Goal: Task Accomplishment & Management: Use online tool/utility

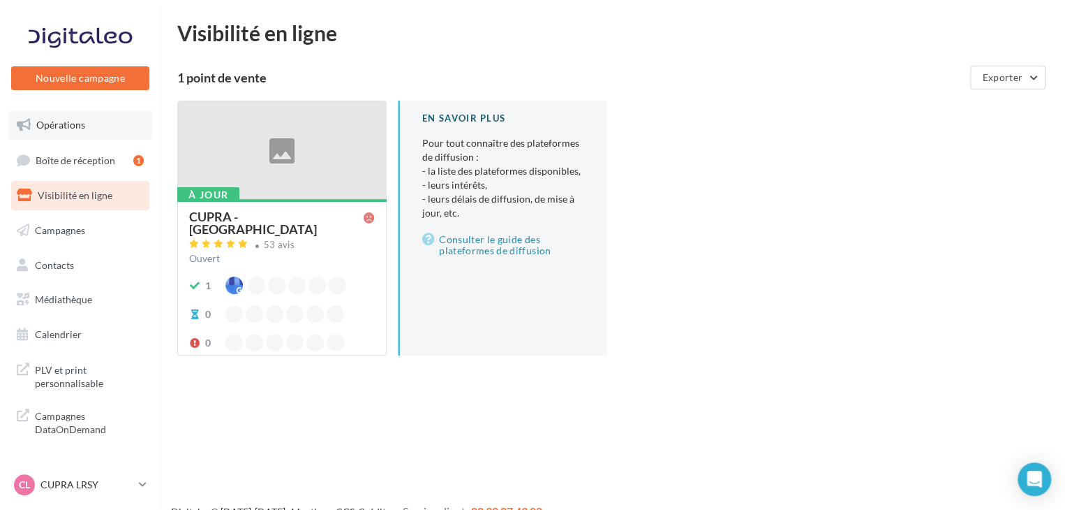
click at [68, 120] on span "Opérations" at bounding box center [60, 125] width 49 height 12
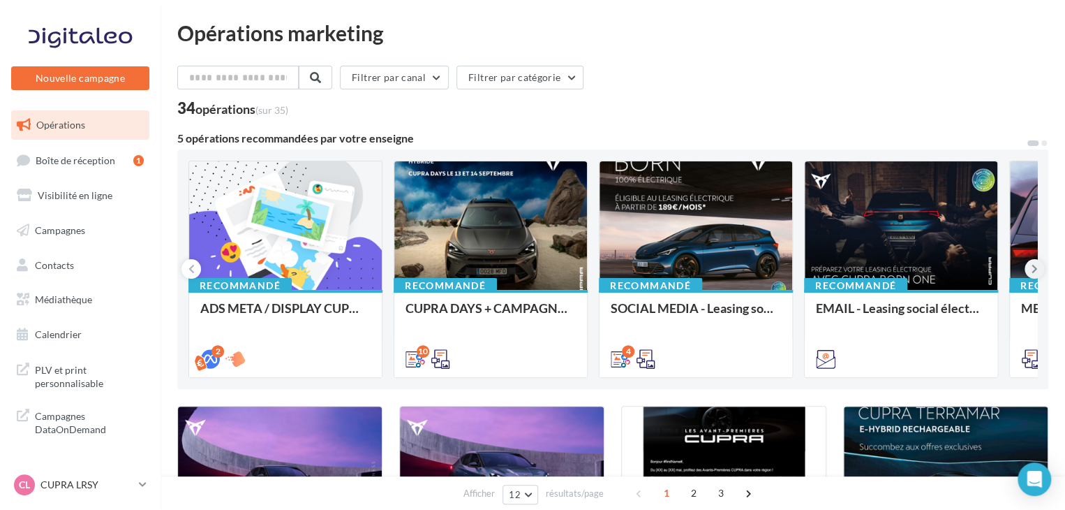
click at [1040, 271] on button at bounding box center [1035, 269] width 20 height 20
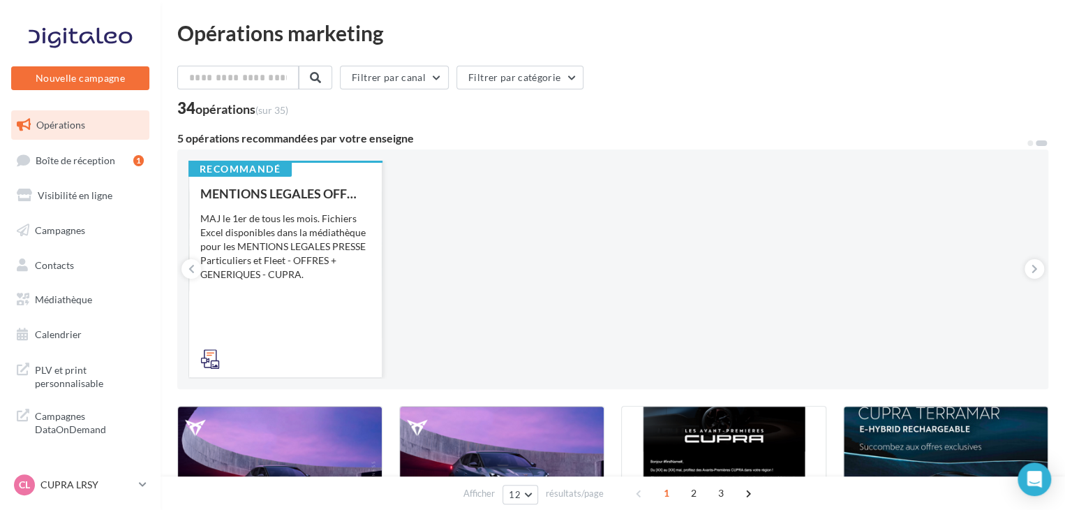
click at [198, 277] on div "Recommandé MENTIONS LEGALES OFFRES GENERIQUES PRESSE MAJ le 1er de tous les moi…" at bounding box center [285, 268] width 193 height 216
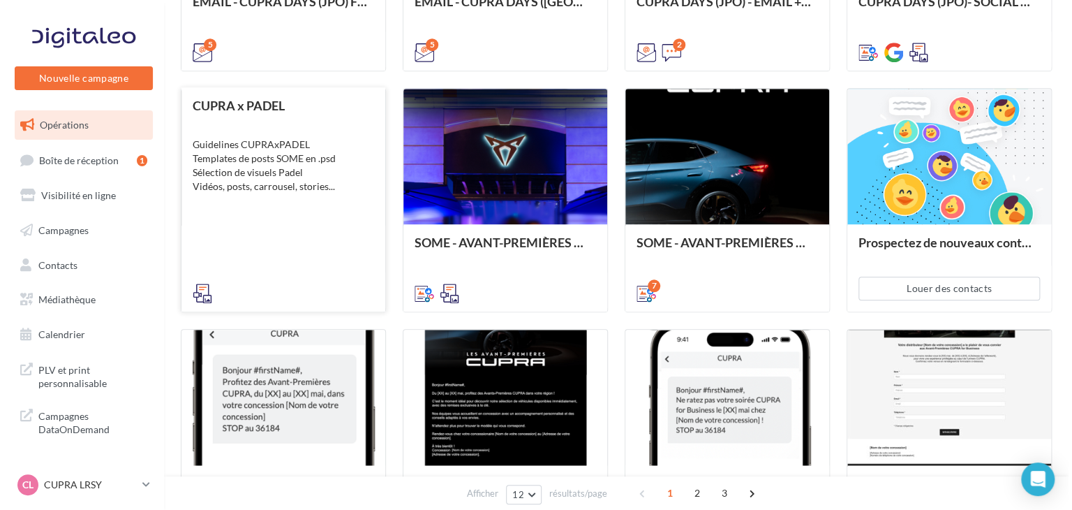
scroll to position [209, 0]
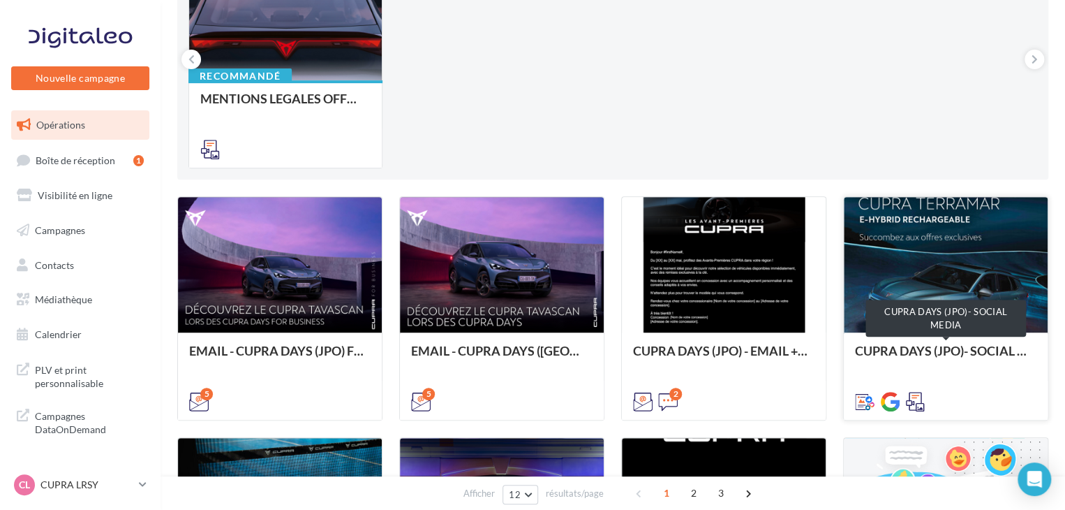
click at [904, 351] on div "CUPRA DAYS (JPO)- SOCIAL MEDIA" at bounding box center [946, 358] width 182 height 28
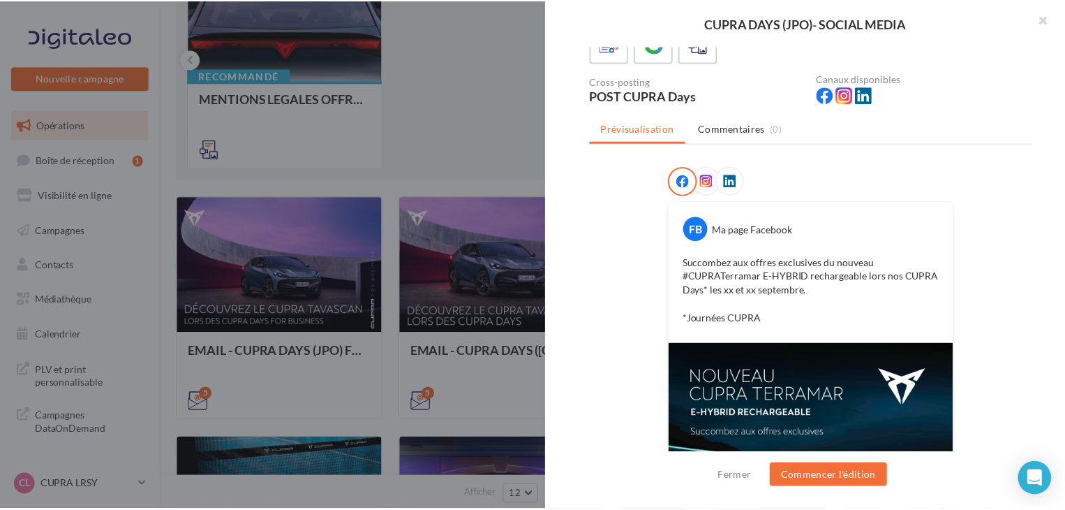
scroll to position [0, 0]
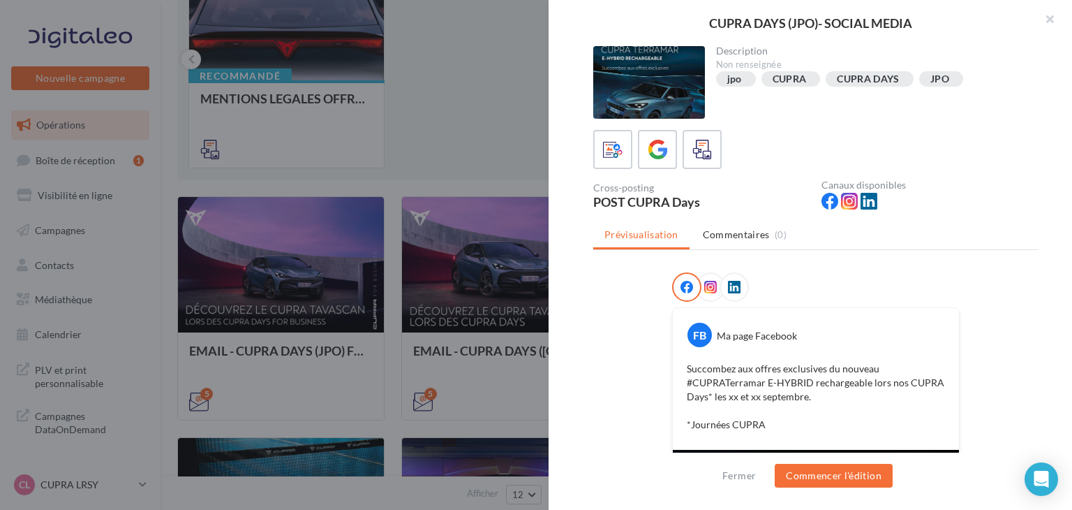
click at [402, 237] on div at bounding box center [536, 255] width 1072 height 510
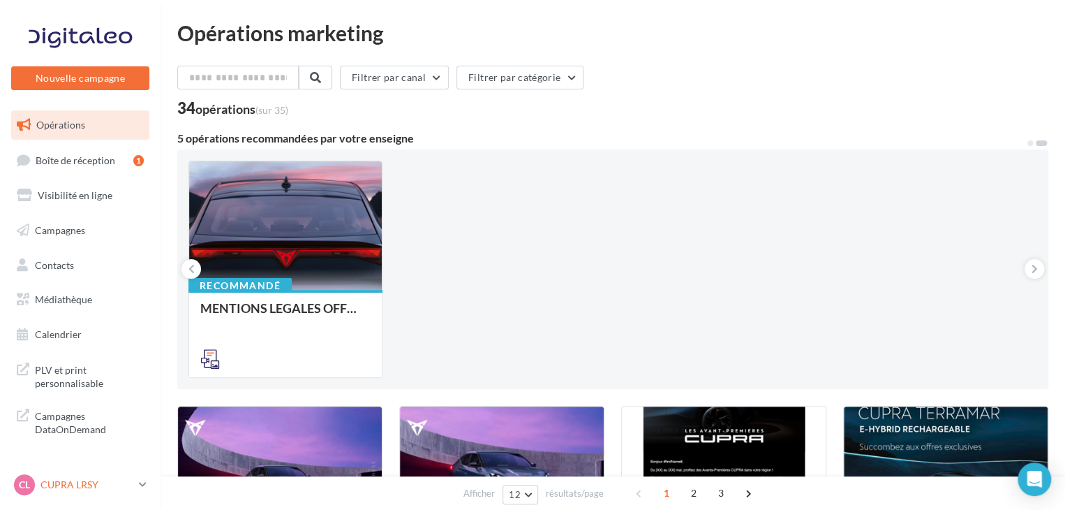
click at [124, 476] on div "CL CUPRA LRSY cupra_larochesuryon" at bounding box center [73, 484] width 119 height 21
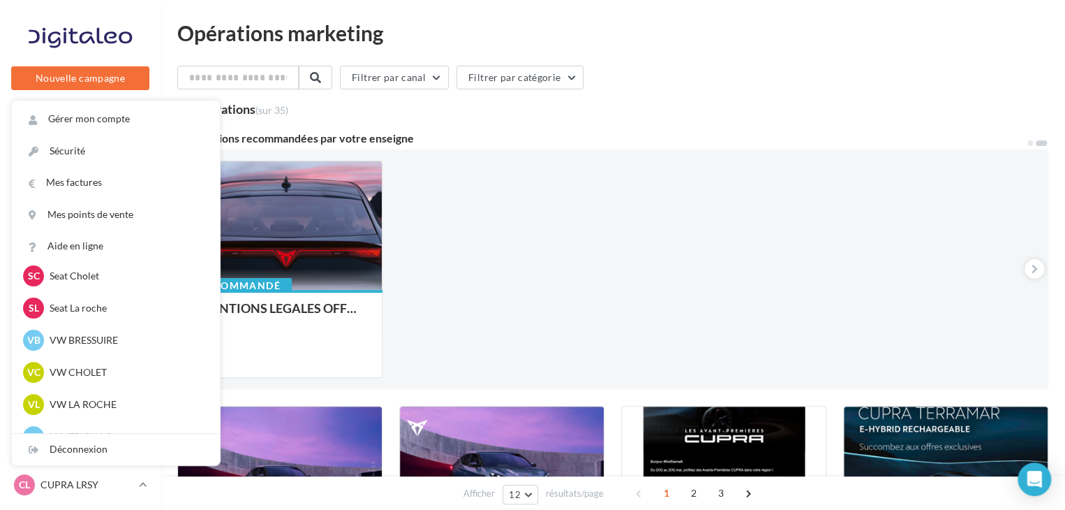
scroll to position [321, 0]
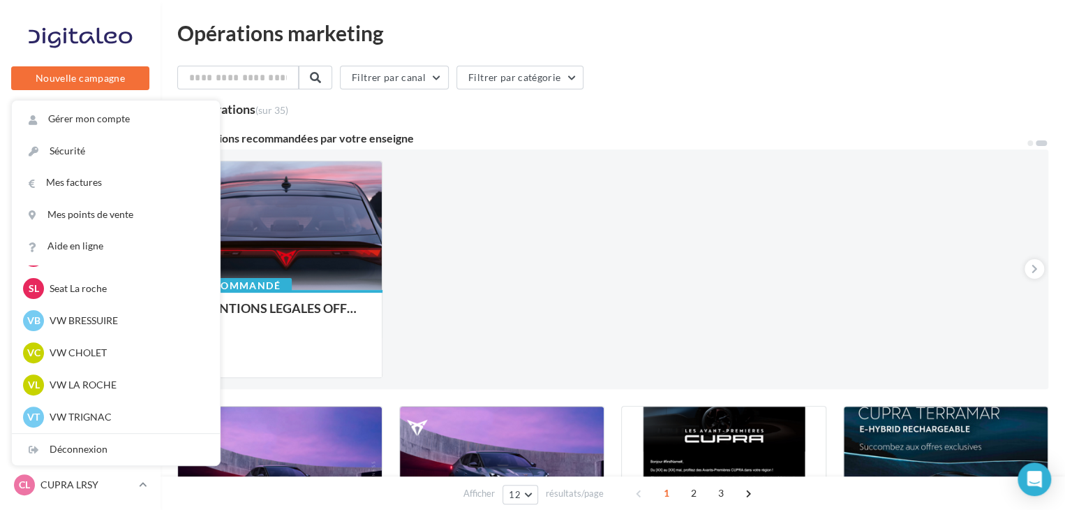
click at [90, 327] on div "VB VW BRESSUIRE vw-loco-79302" at bounding box center [116, 320] width 186 height 21
